Goal: Task Accomplishment & Management: Use online tool/utility

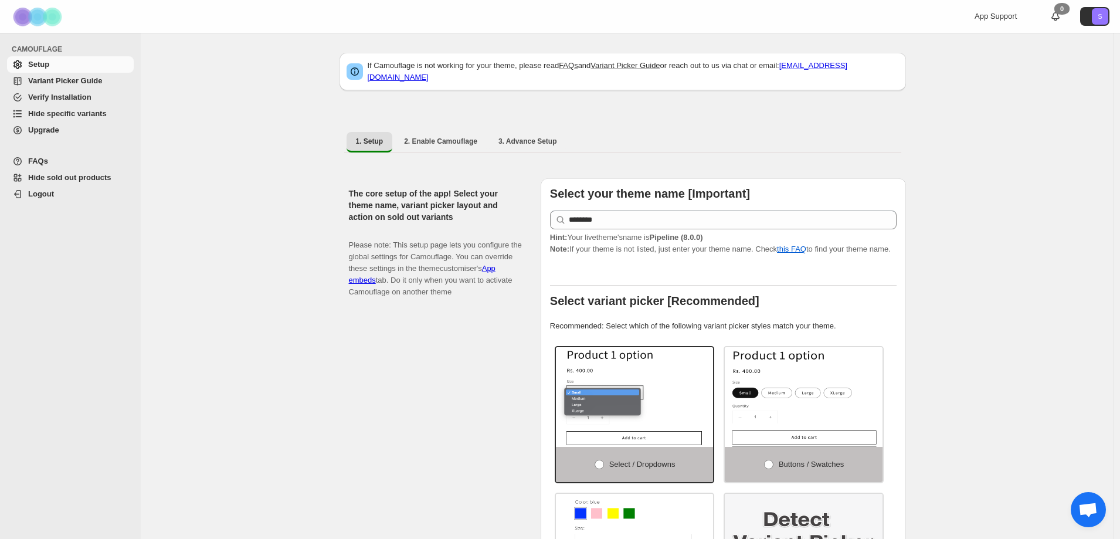
click at [87, 120] on link "Hide specific variants" at bounding box center [70, 114] width 127 height 16
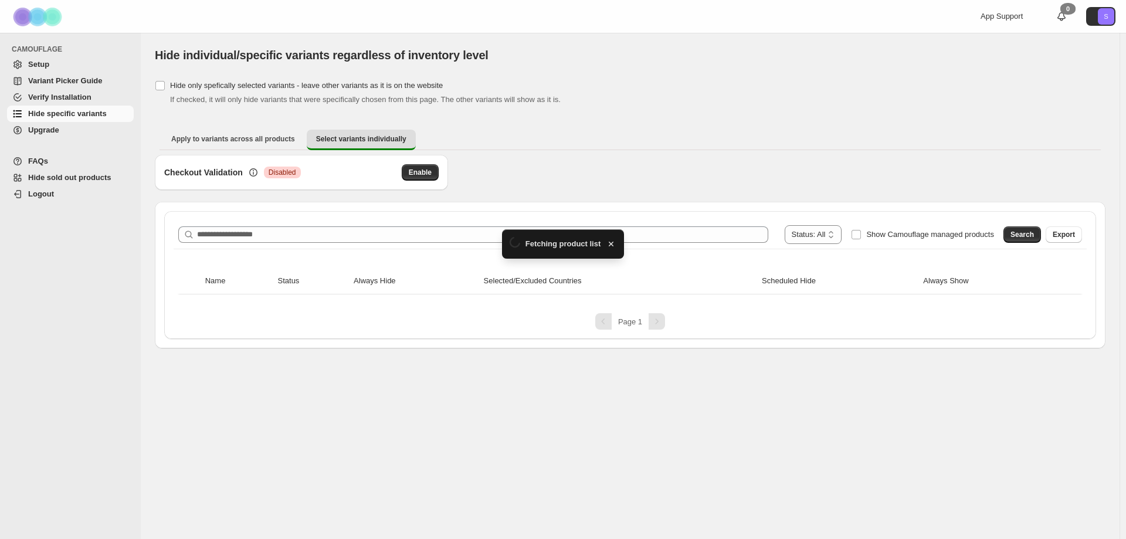
click at [517, 230] on div "Loading... Fetching product list" at bounding box center [563, 243] width 123 height 29
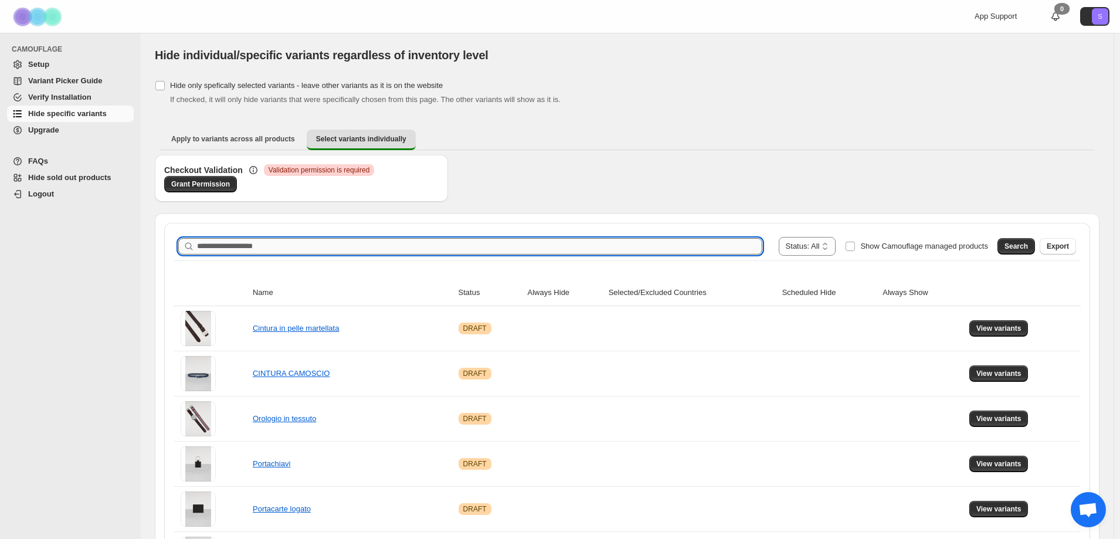
click at [512, 247] on input "Search product name" at bounding box center [479, 246] width 565 height 16
type input "*****"
click at [1035, 247] on button "Search" at bounding box center [1016, 246] width 38 height 16
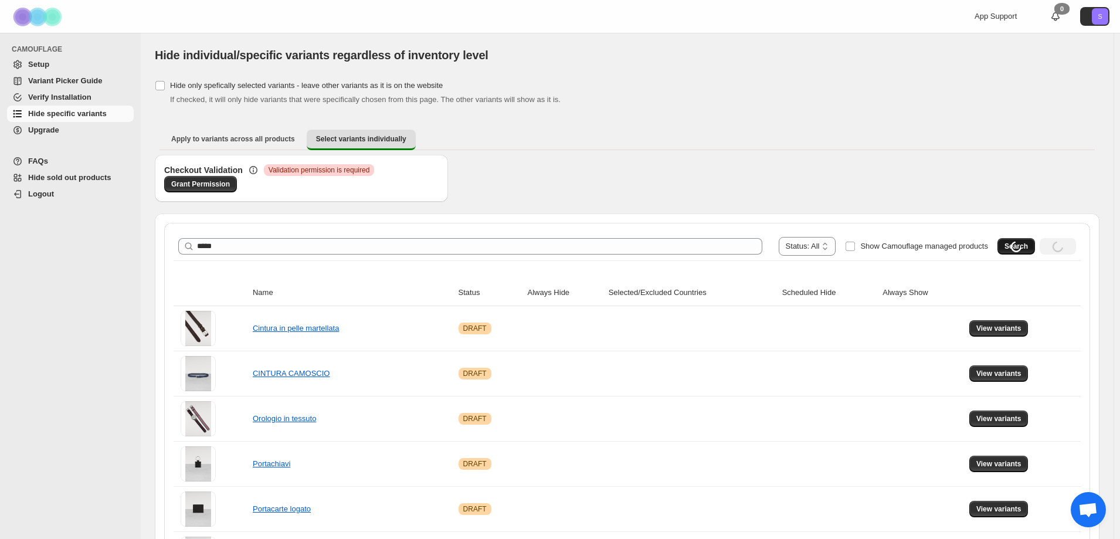
click at [1035, 247] on div "Loading Search" at bounding box center [1016, 246] width 38 height 16
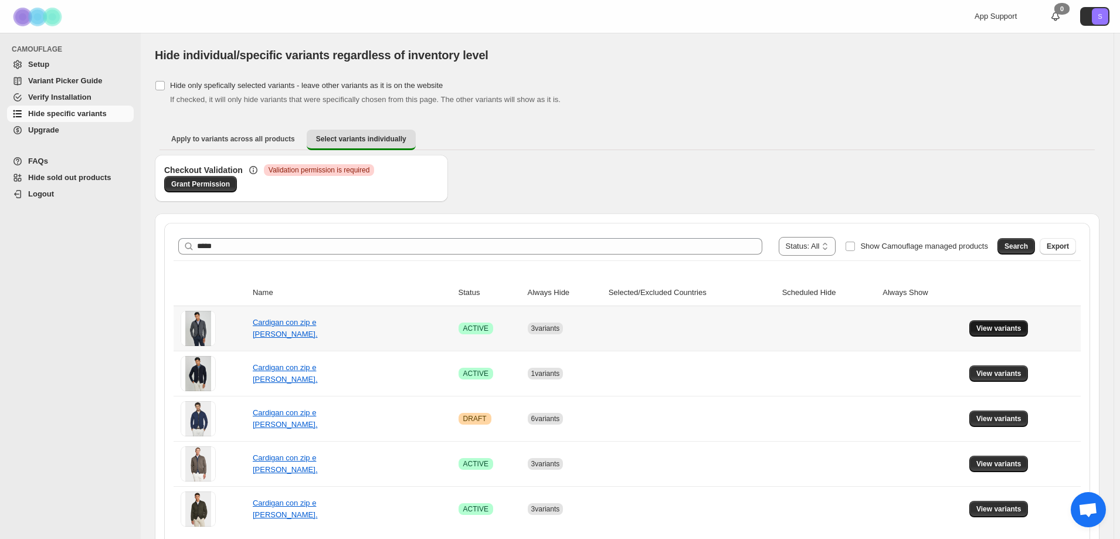
click at [1001, 328] on span "View variants" at bounding box center [998, 328] width 45 height 9
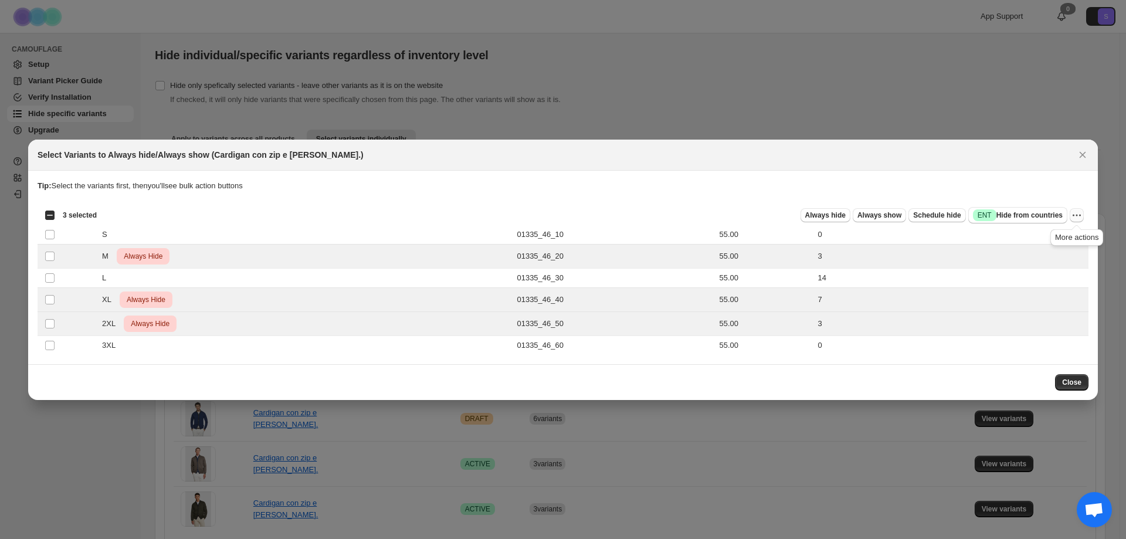
click at [1082, 215] on button "More actions" at bounding box center [1076, 215] width 14 height 14
click at [1072, 243] on span "Undo always hide" at bounding box center [1033, 238] width 85 height 12
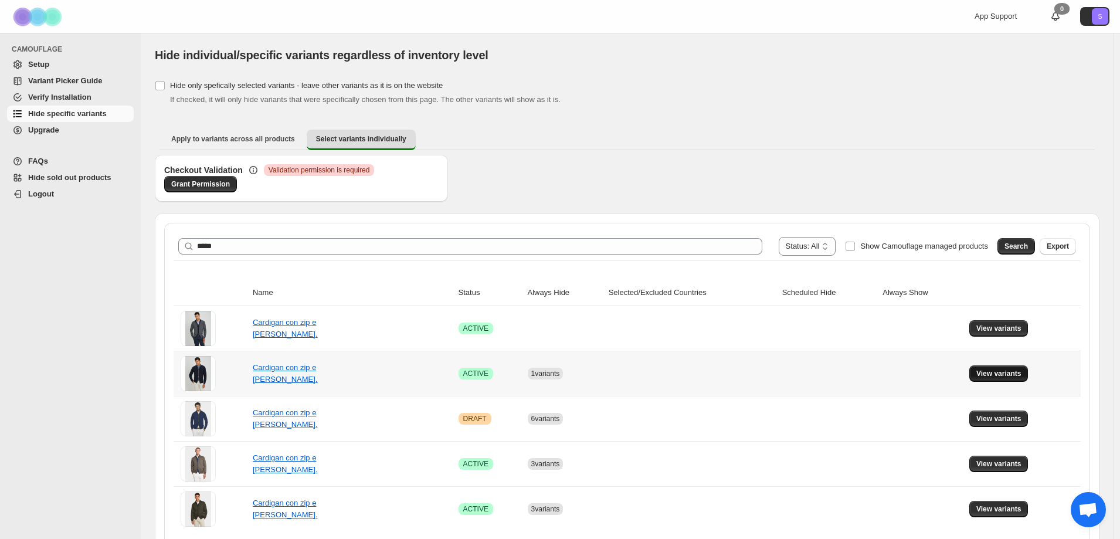
click at [994, 373] on span "View variants" at bounding box center [998, 373] width 45 height 9
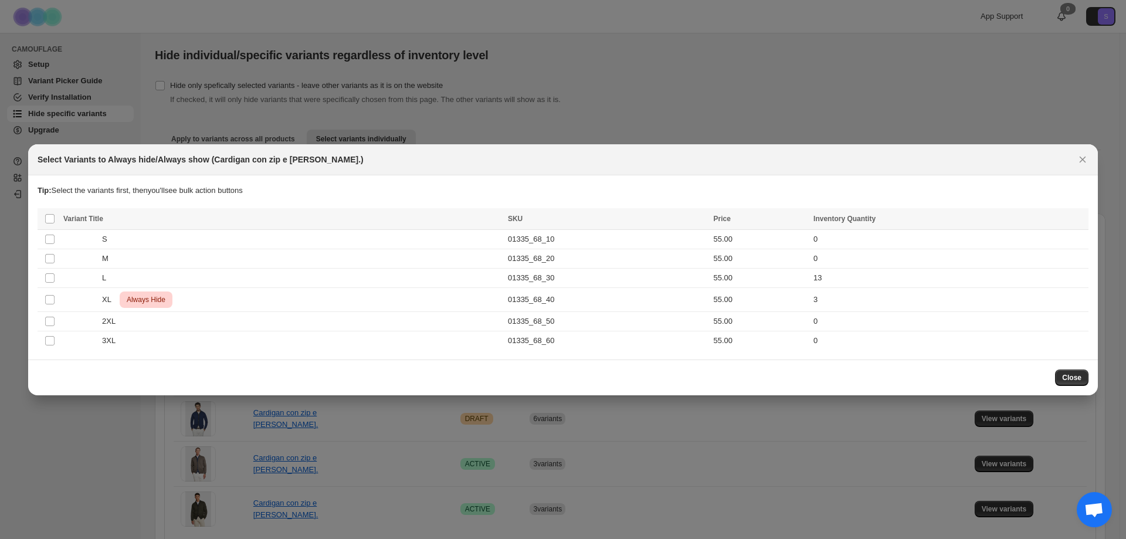
click at [1051, 371] on div "Close" at bounding box center [563, 377] width 1051 height 16
click at [1085, 385] on button "Close" at bounding box center [1071, 377] width 33 height 16
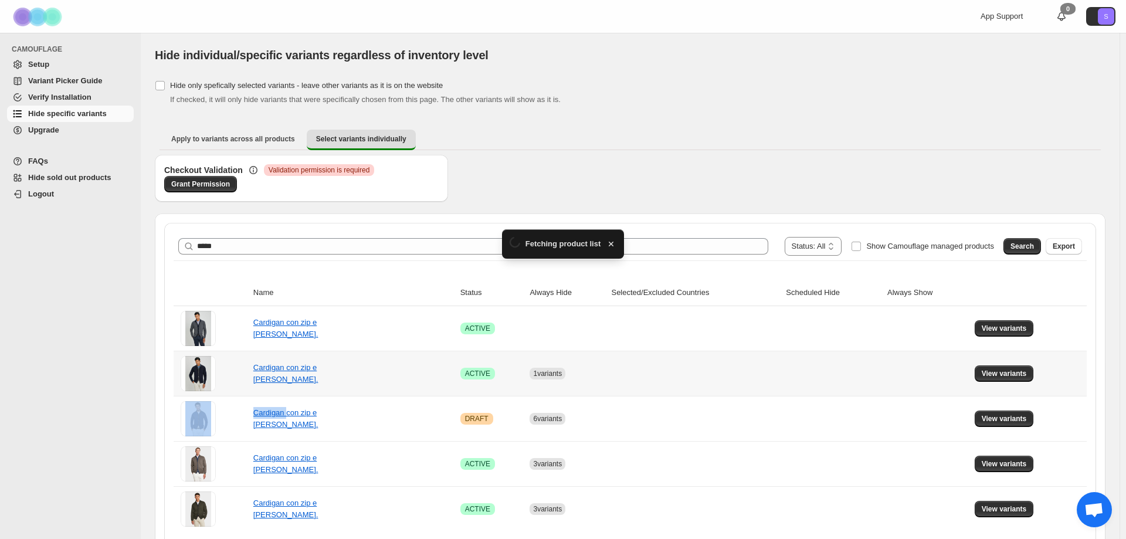
click at [1085, 385] on td "View variants" at bounding box center [1028, 373] width 115 height 45
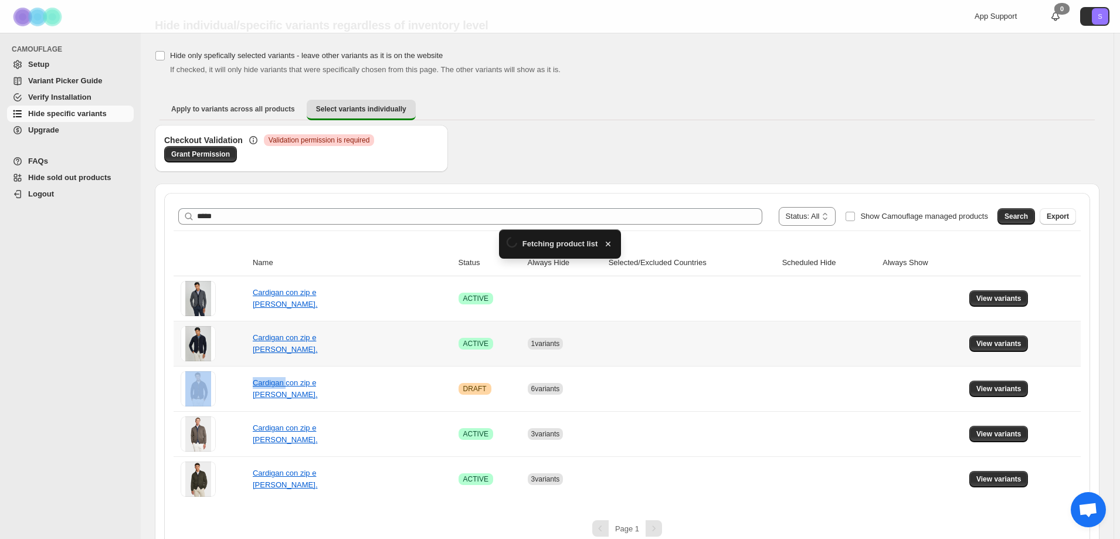
scroll to position [46, 0]
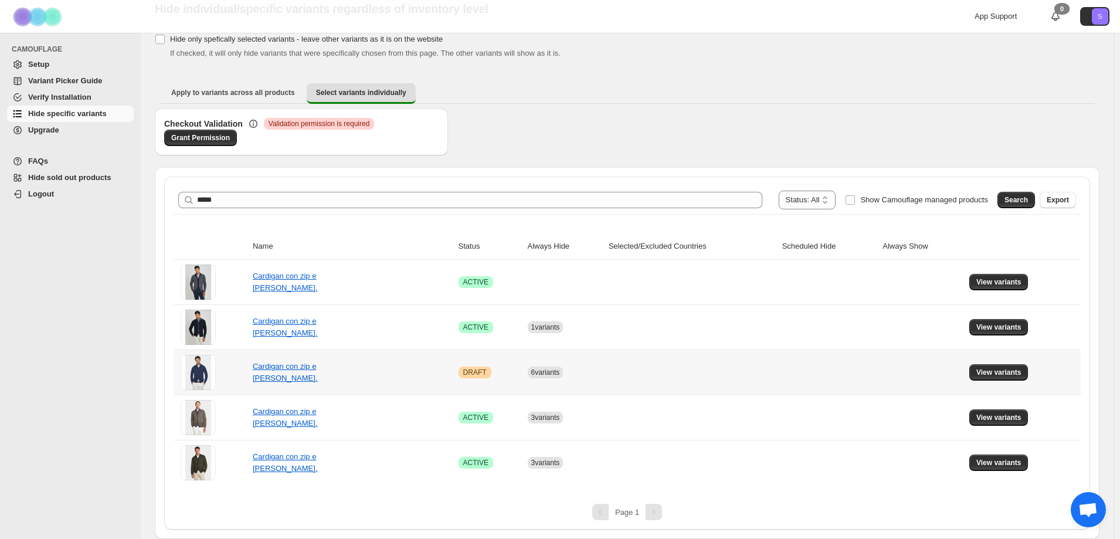
click at [807, 375] on td at bounding box center [829, 371] width 101 height 45
click at [998, 419] on span "View variants" at bounding box center [998, 417] width 45 height 9
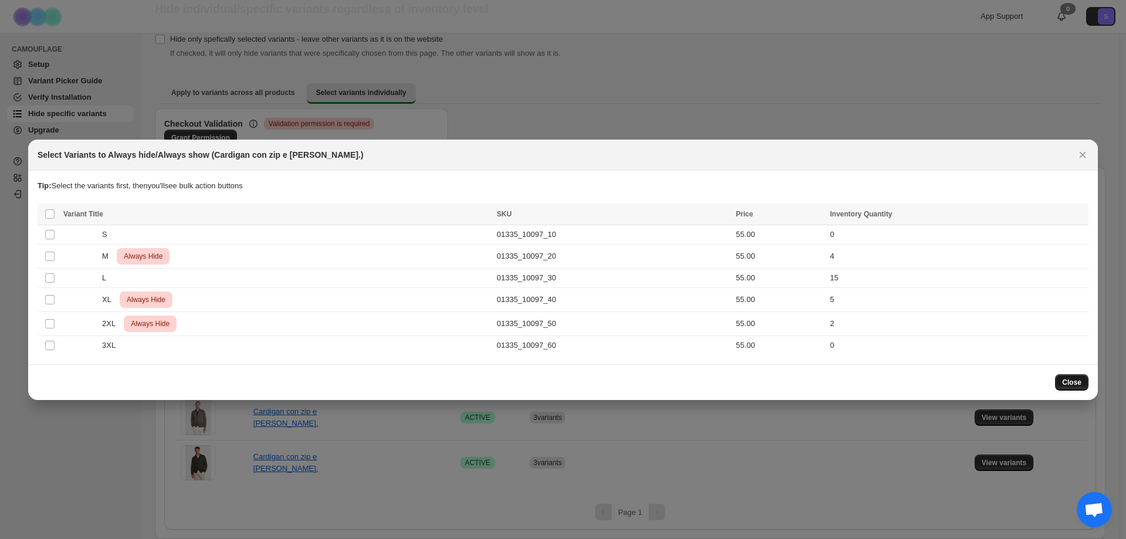
click at [1076, 385] on span "Close" at bounding box center [1071, 382] width 19 height 9
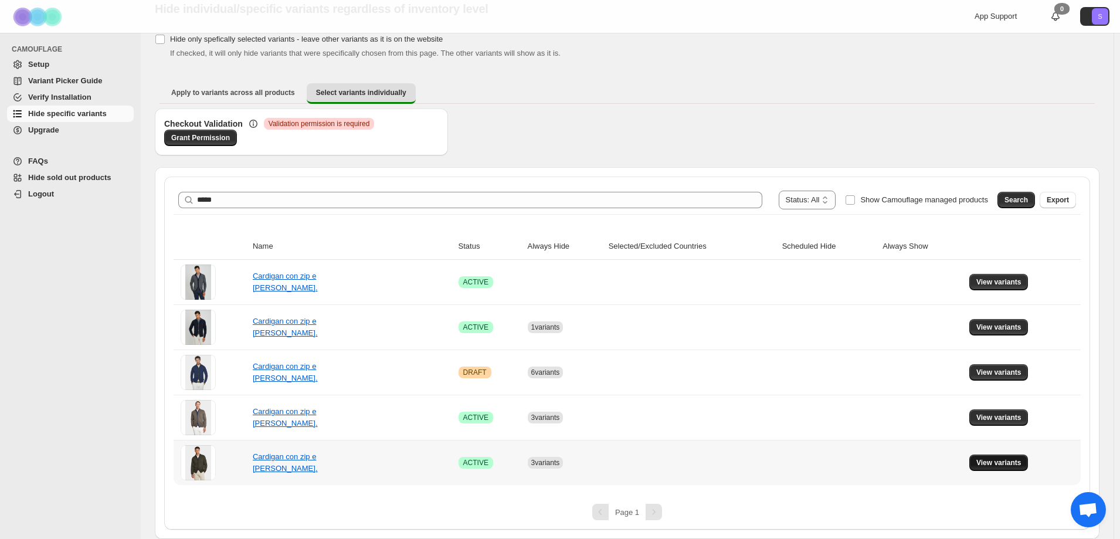
click at [991, 461] on span "View variants" at bounding box center [998, 462] width 45 height 9
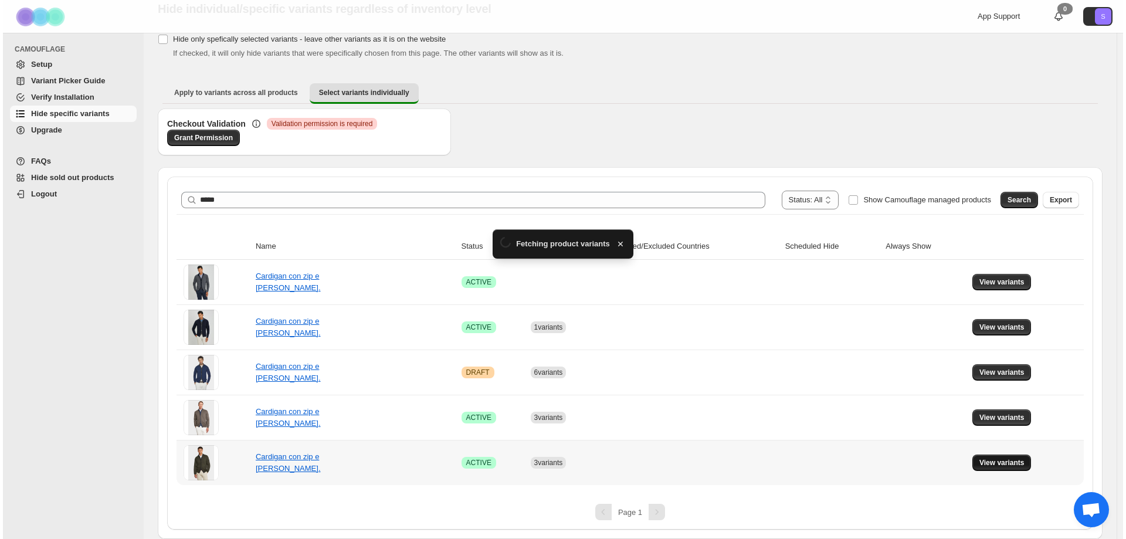
scroll to position [0, 0]
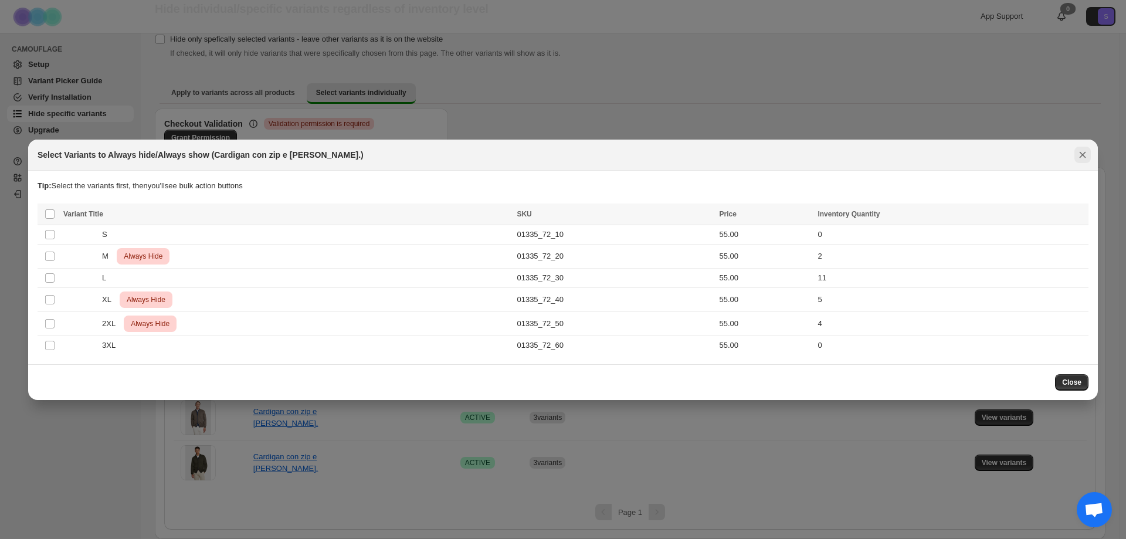
click at [1081, 155] on icon "Close" at bounding box center [1082, 155] width 12 height 12
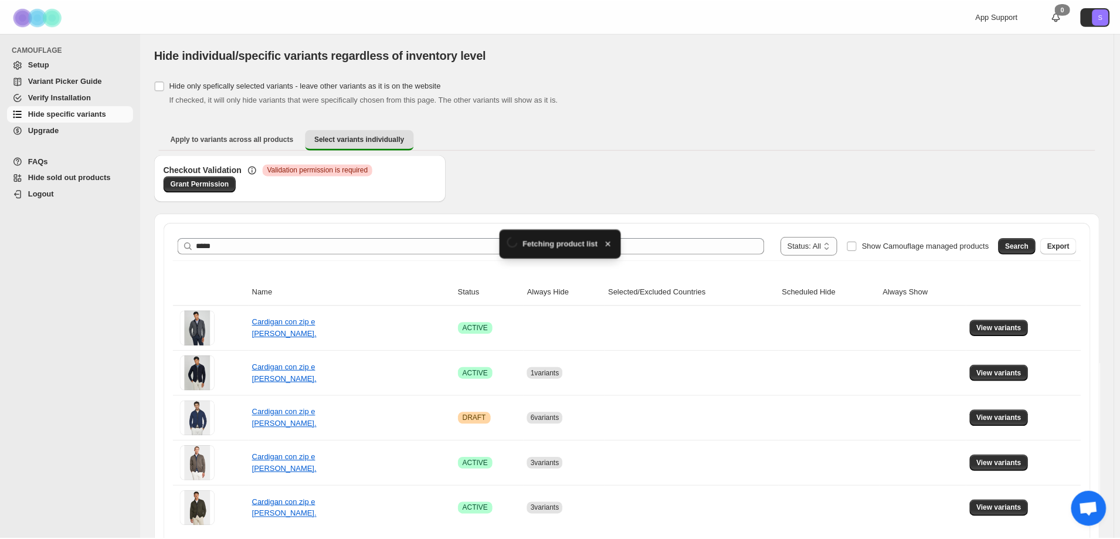
scroll to position [46, 0]
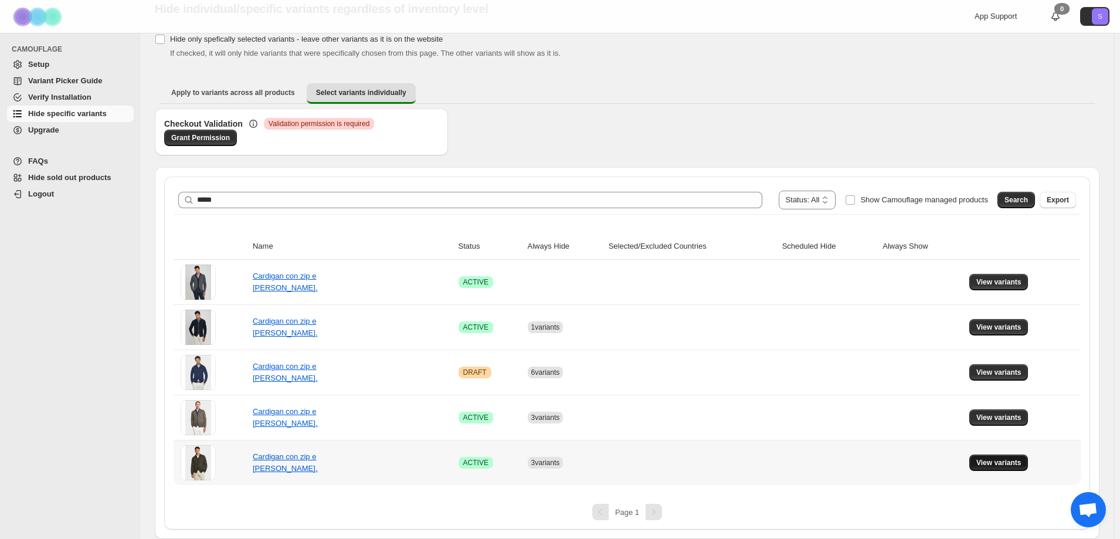
click at [1013, 464] on span "View variants" at bounding box center [998, 462] width 45 height 9
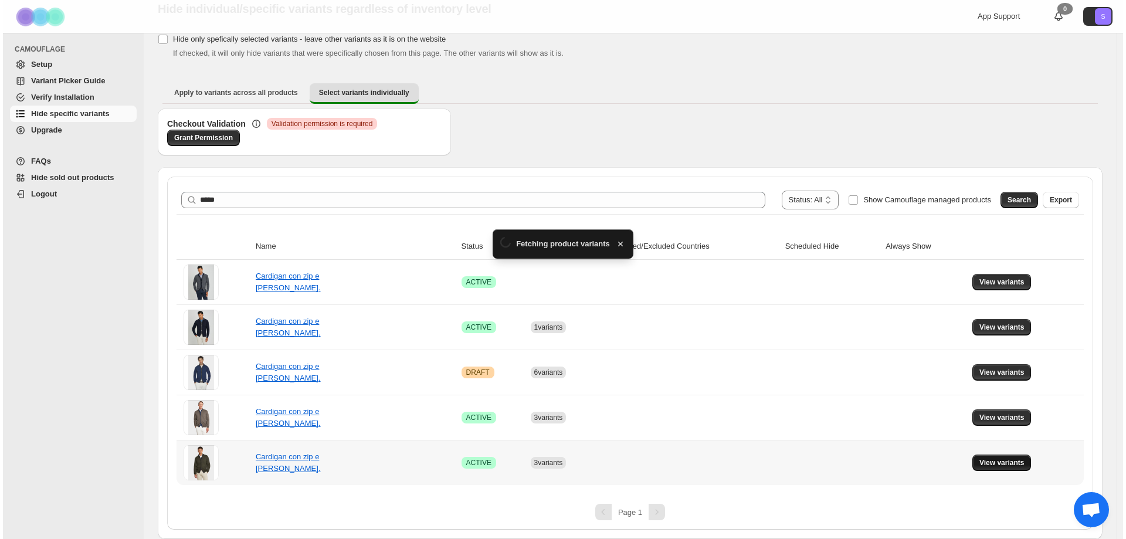
scroll to position [0, 0]
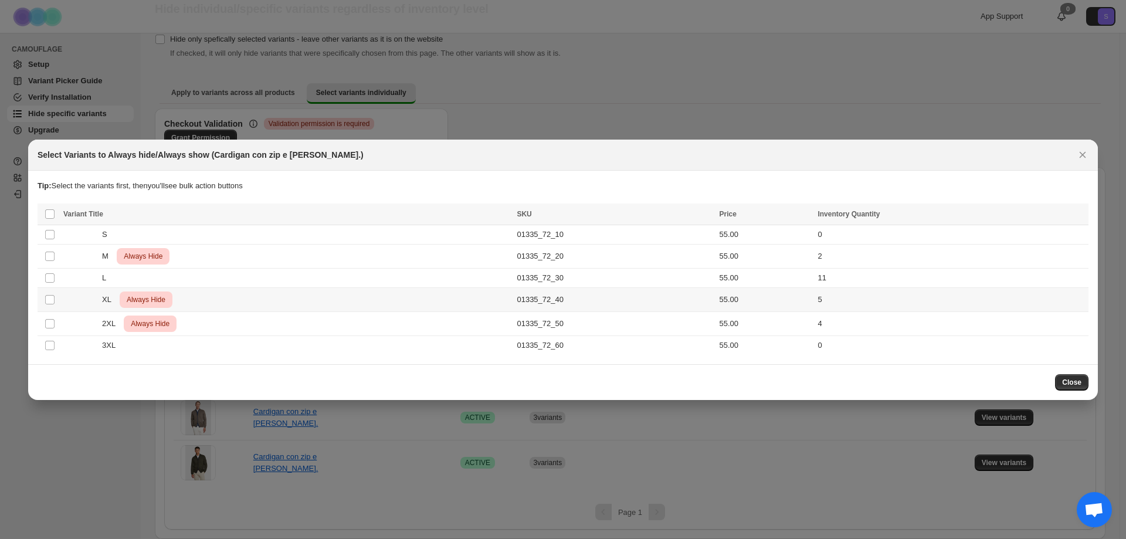
click at [42, 299] on td "Select product variant" at bounding box center [49, 299] width 22 height 24
click at [40, 326] on td "Select product variant" at bounding box center [49, 323] width 22 height 24
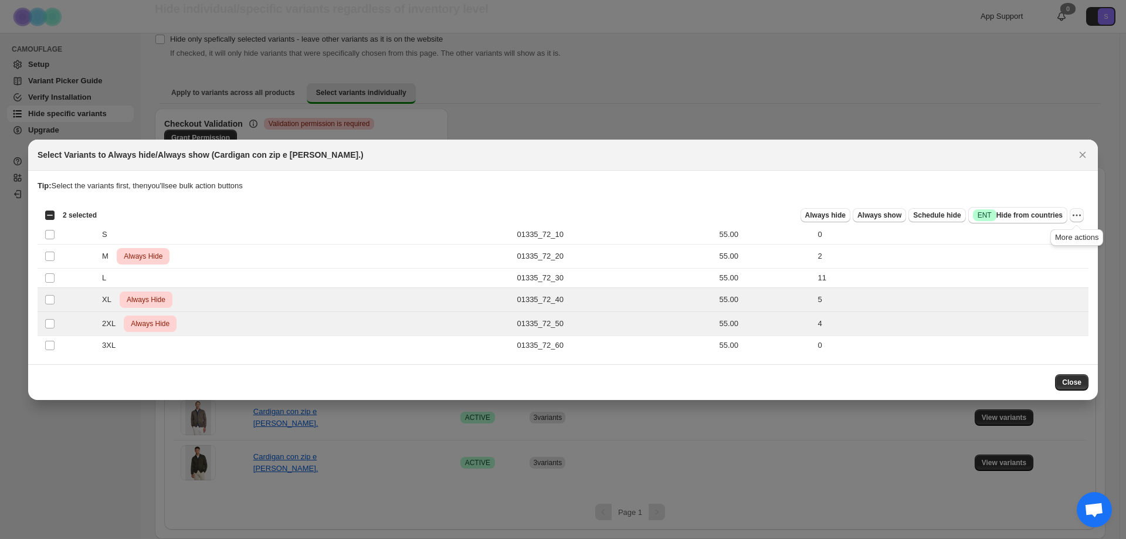
click at [1078, 220] on icon "More actions" at bounding box center [1077, 215] width 12 height 12
click at [1072, 244] on button "Undo always hide" at bounding box center [1034, 238] width 92 height 19
click at [1072, 244] on td "2" at bounding box center [951, 256] width 274 height 24
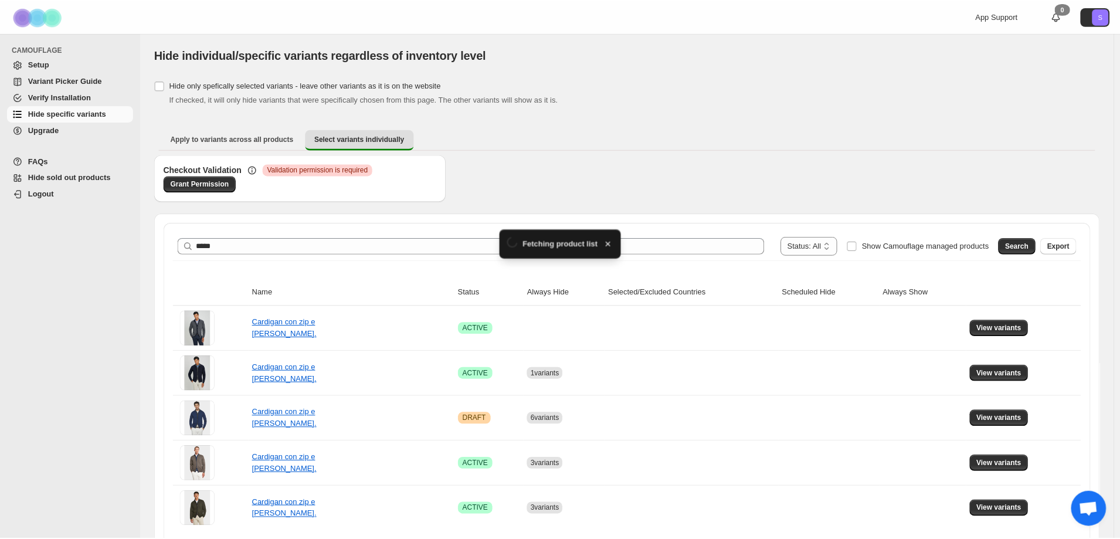
scroll to position [46, 0]
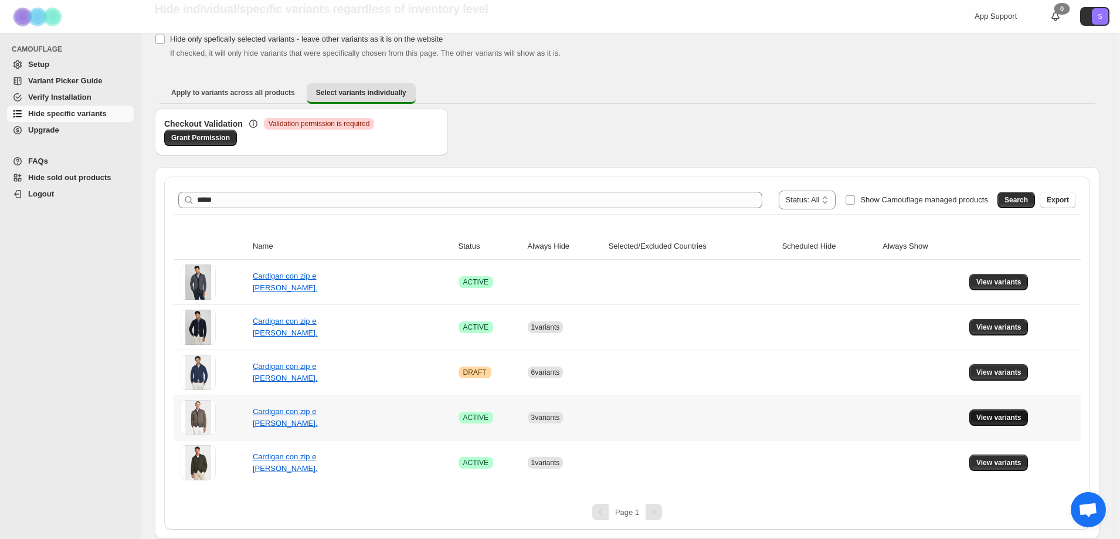
click at [1000, 417] on span "View variants" at bounding box center [998, 417] width 45 height 9
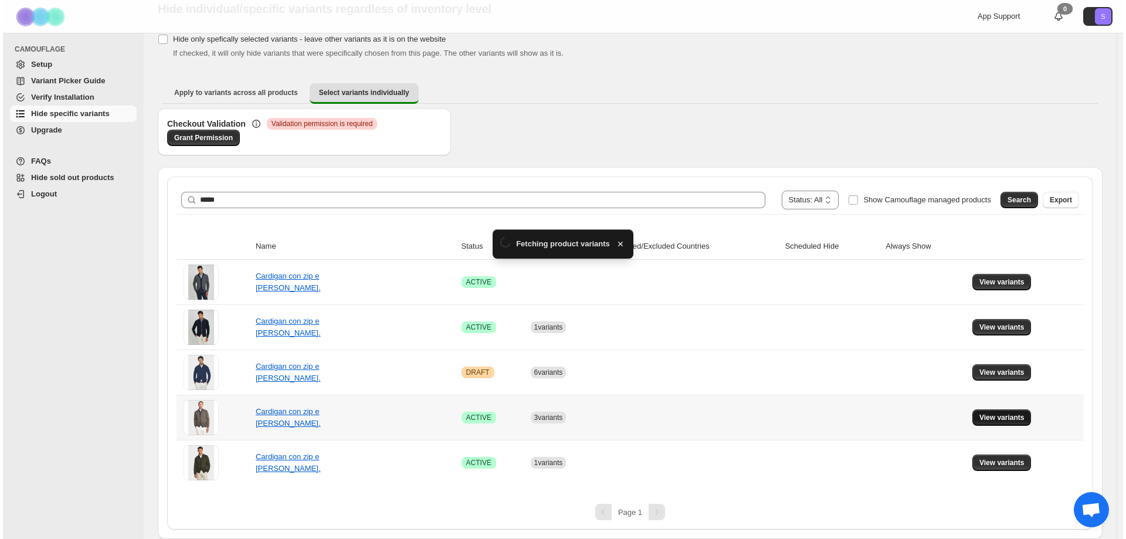
scroll to position [0, 0]
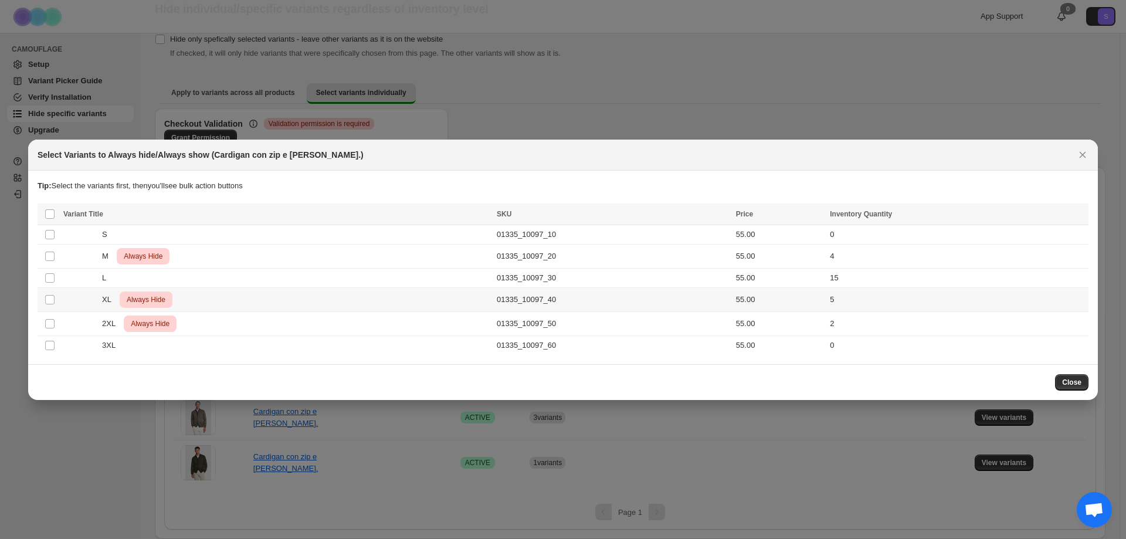
click at [164, 300] on span "Always Hide" at bounding box center [145, 300] width 43 height 14
click at [1071, 217] on div "Always hide Always show Schedule hide Success ENT Hide from countries Always hi…" at bounding box center [594, 215] width 977 height 16
click at [1072, 217] on icon "More actions" at bounding box center [1077, 215] width 12 height 12
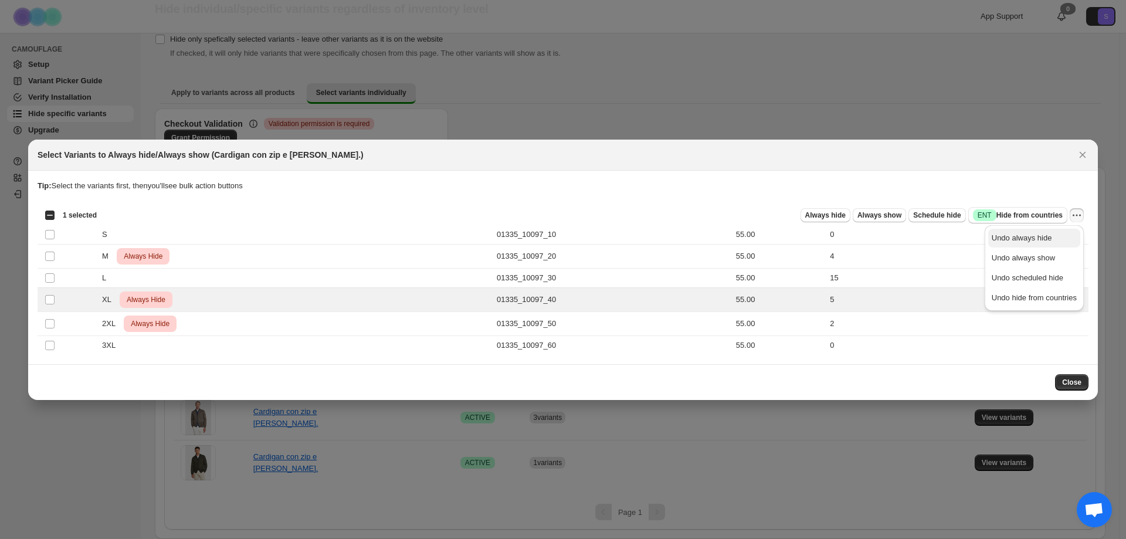
click at [1054, 233] on span "Undo always hide" at bounding box center [1033, 238] width 85 height 12
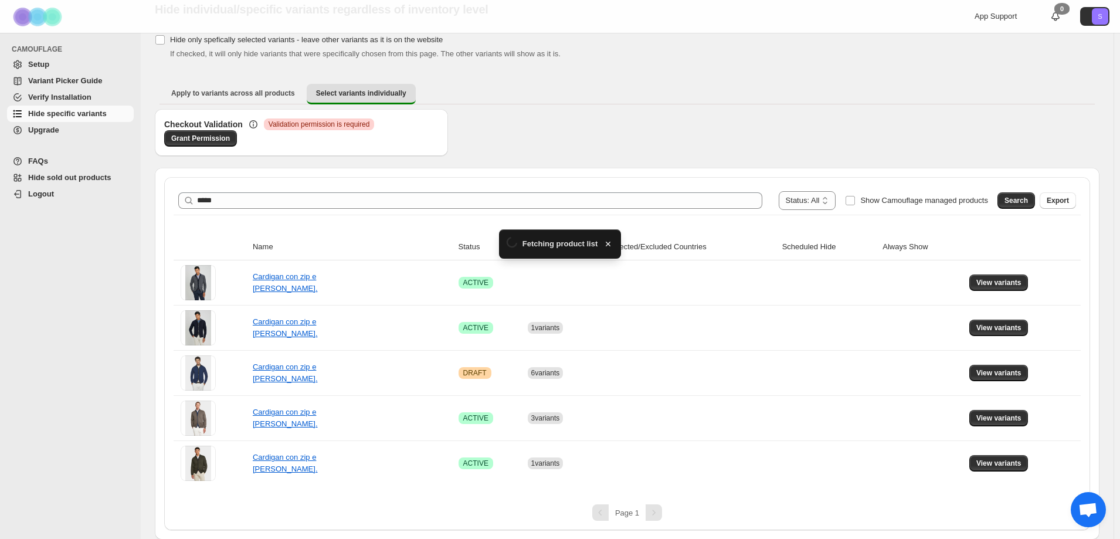
scroll to position [46, 0]
click at [988, 375] on span "View variants" at bounding box center [998, 372] width 45 height 9
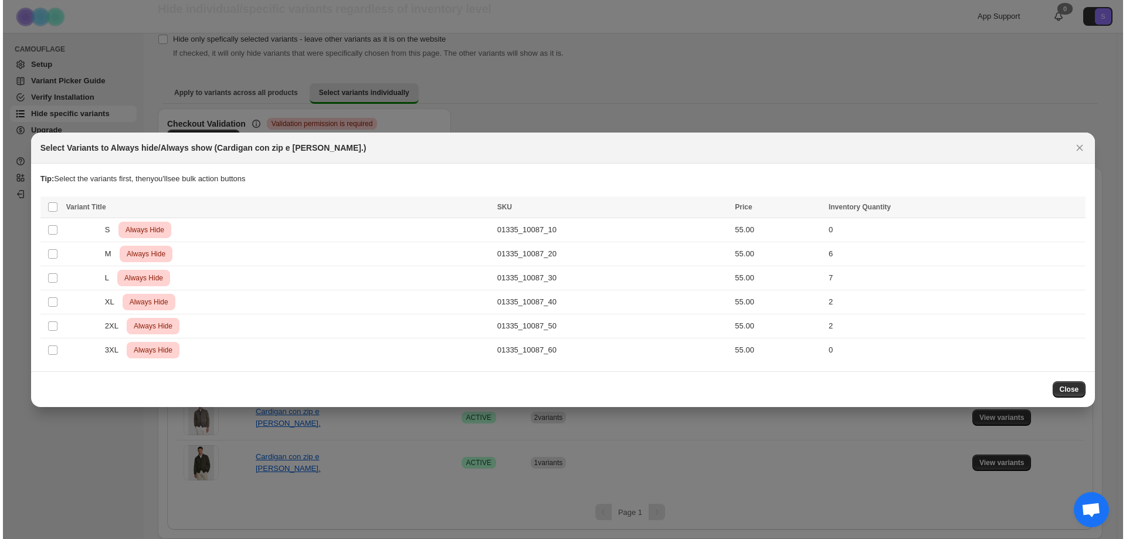
scroll to position [0, 0]
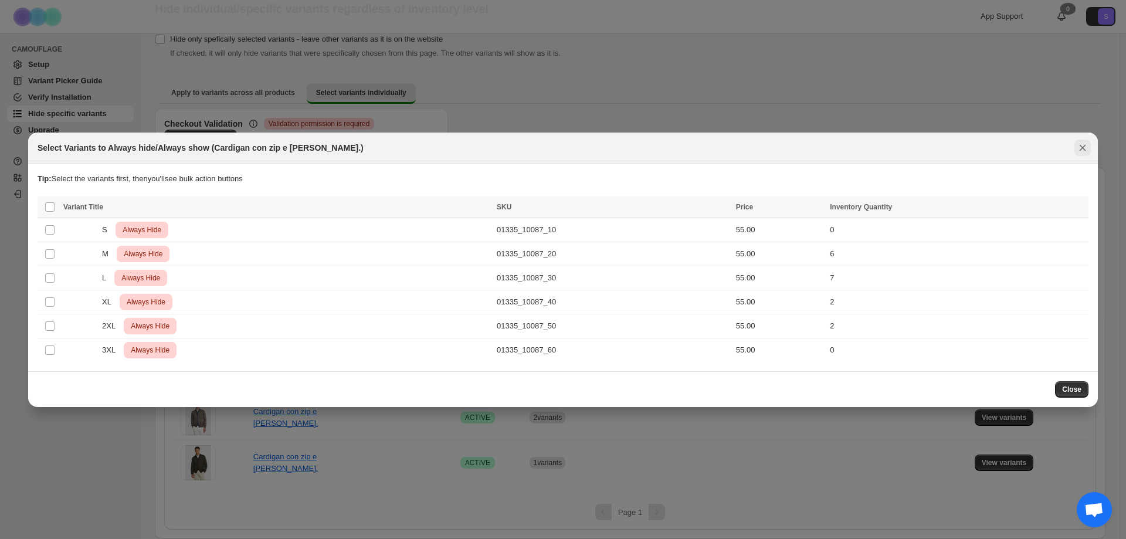
click at [1085, 149] on icon "Close" at bounding box center [1082, 147] width 6 height 6
